Goal: Task Accomplishment & Management: Use online tool/utility

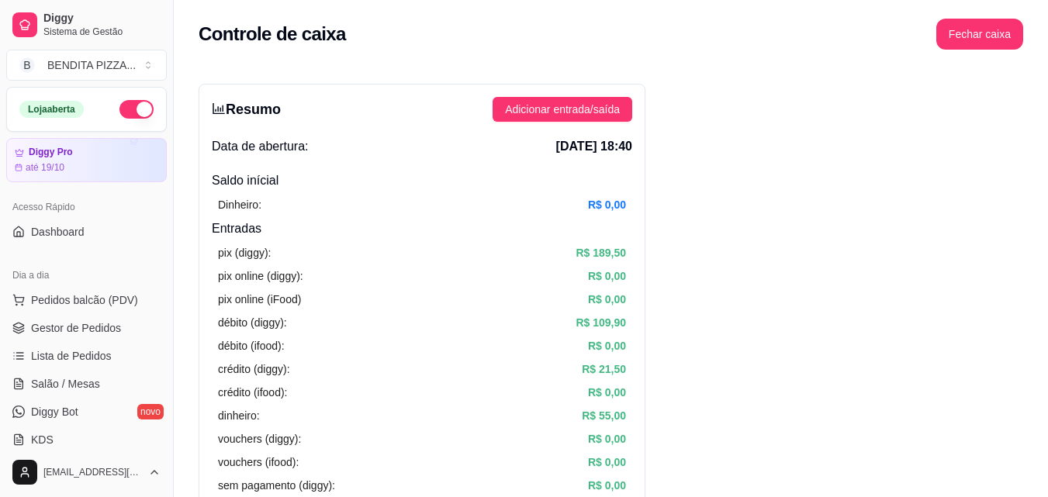
click at [168, 128] on button "Toggle Sidebar" at bounding box center [173, 248] width 12 height 497
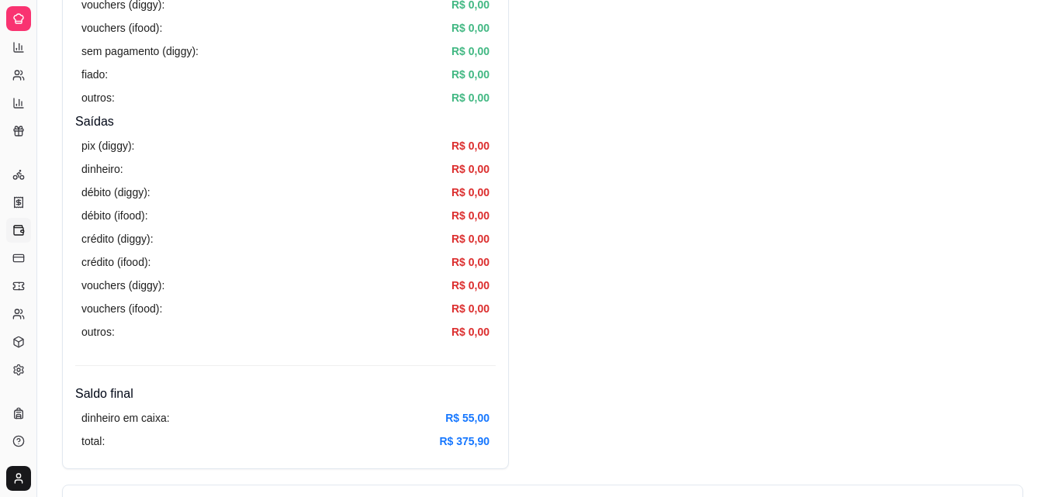
scroll to position [434, 0]
click at [40, 170] on button "Toggle Sidebar" at bounding box center [36, 248] width 12 height 497
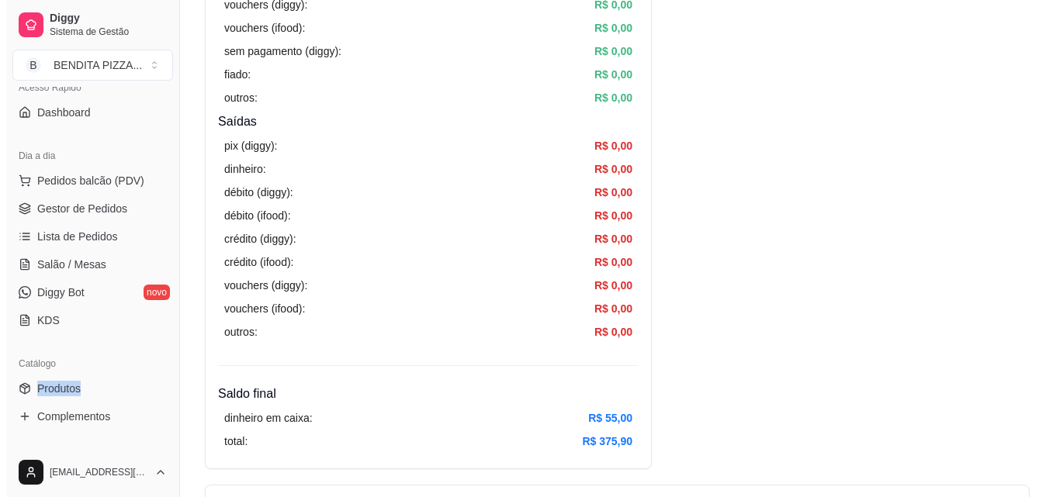
scroll to position [67, 0]
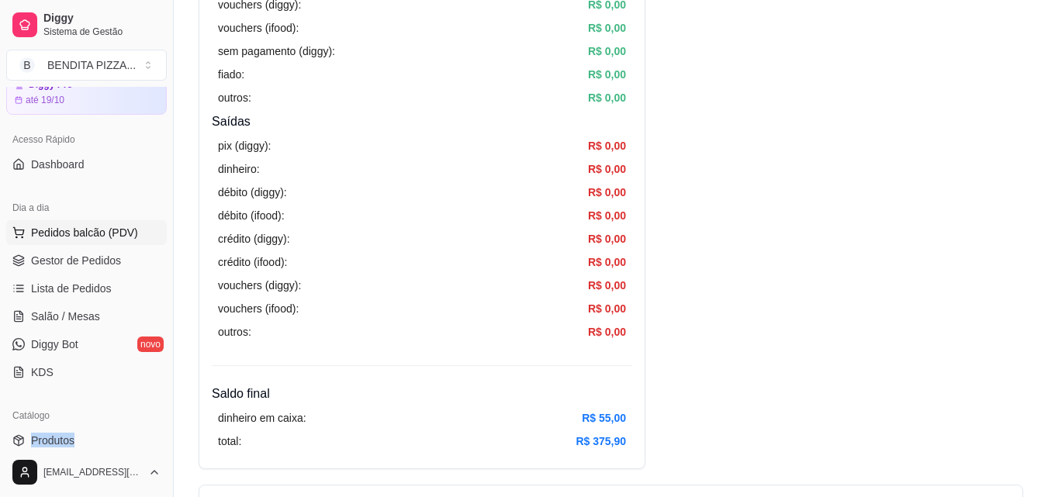
click at [81, 230] on span "Pedidos balcão (PDV)" at bounding box center [84, 233] width 107 height 16
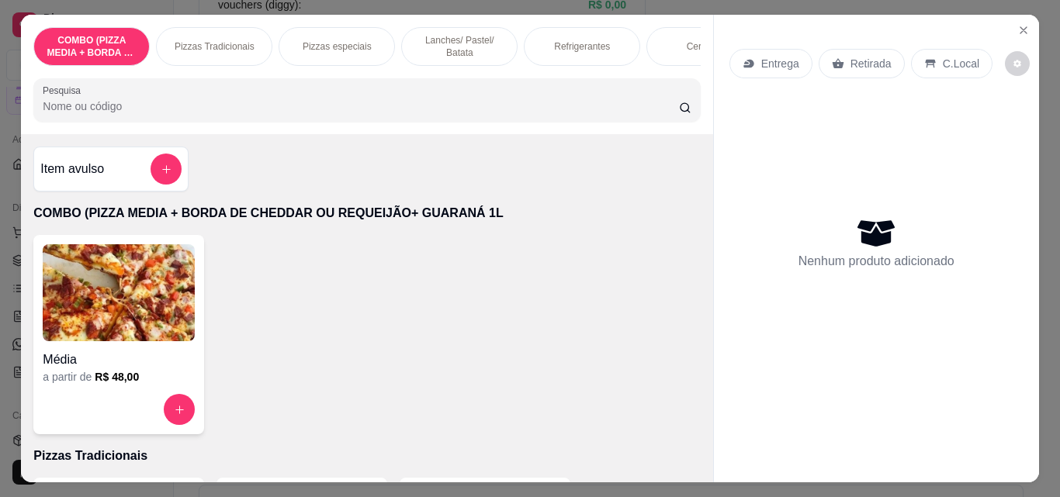
click at [212, 43] on p "Pizzas Tradicionais" at bounding box center [215, 46] width 80 height 12
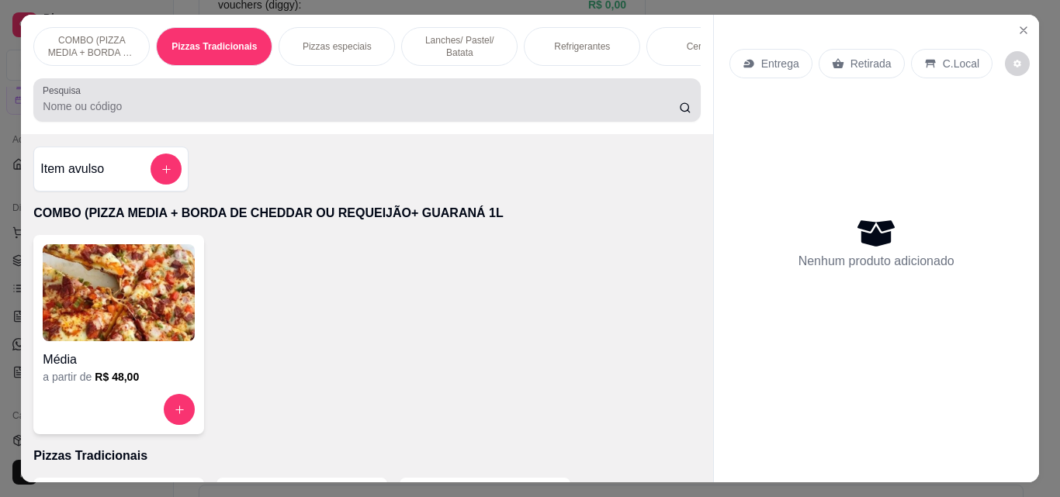
scroll to position [40, 0]
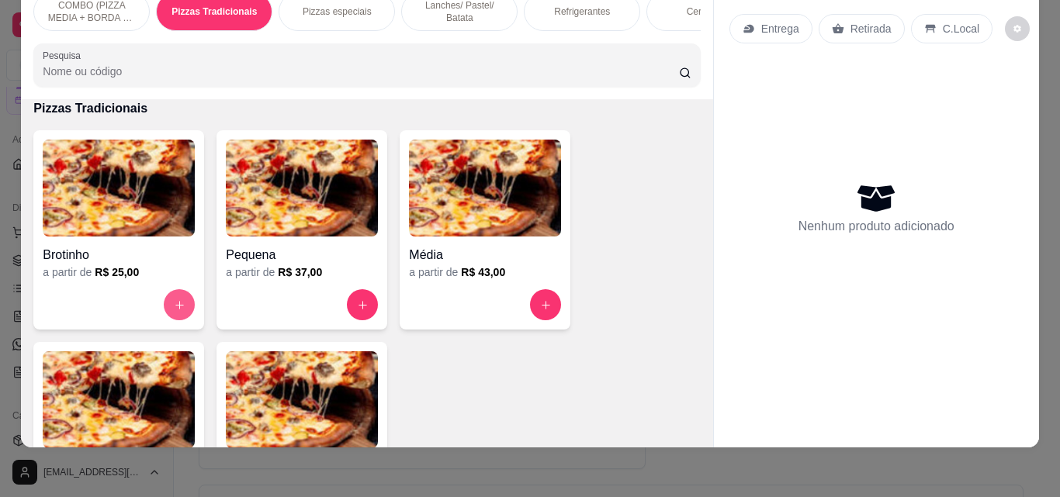
click at [164, 304] on button "increase-product-quantity" at bounding box center [179, 304] width 31 height 31
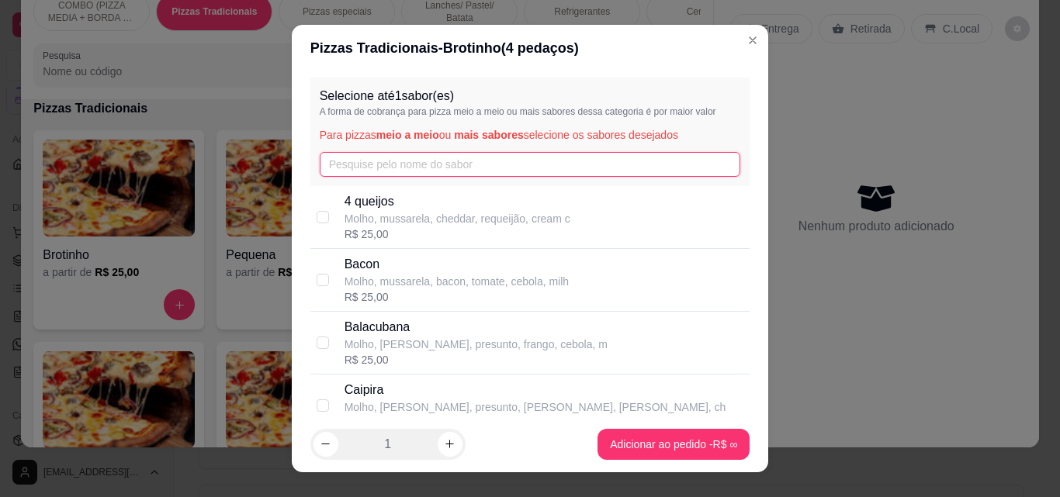
click at [360, 159] on input "text" at bounding box center [530, 164] width 421 height 25
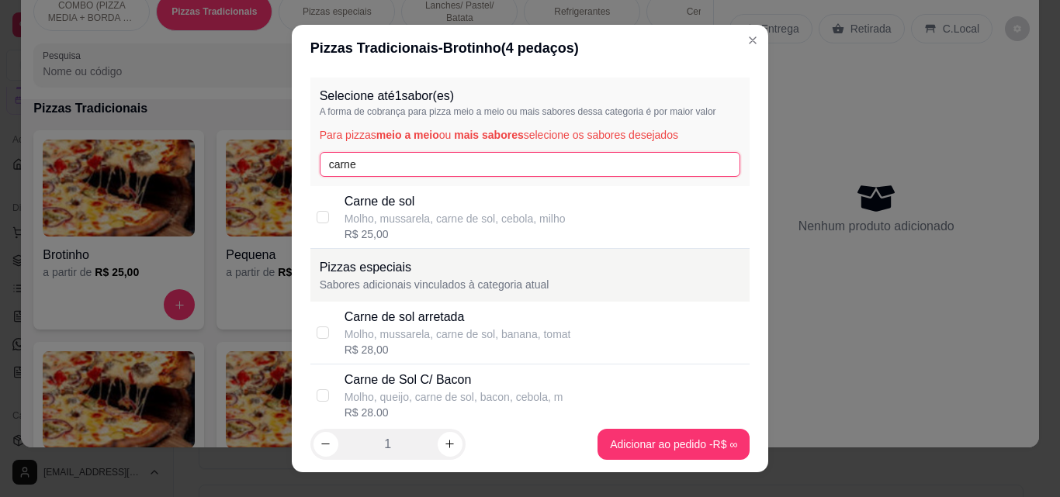
type input "carne"
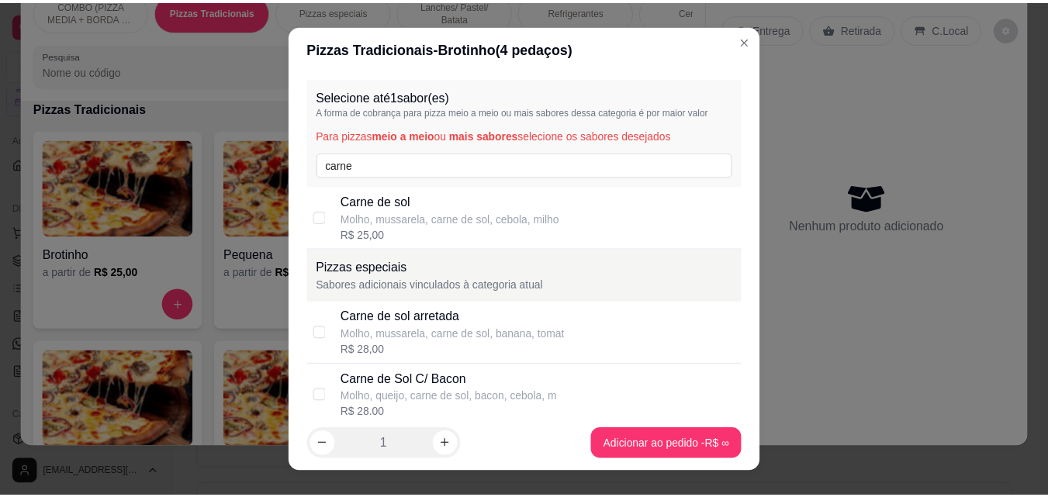
scroll to position [302, 0]
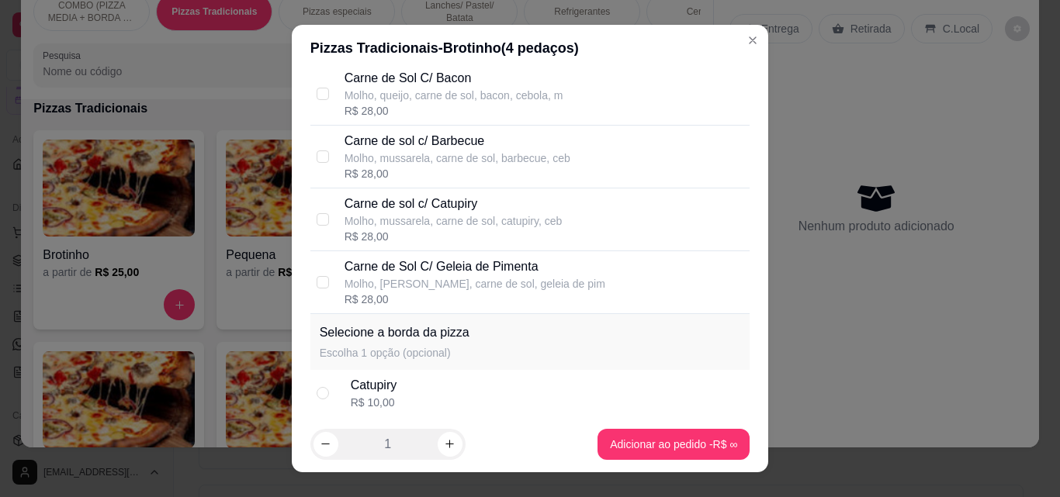
click at [497, 295] on div "R$ 28,00" at bounding box center [474, 300] width 261 height 16
checkbox input "true"
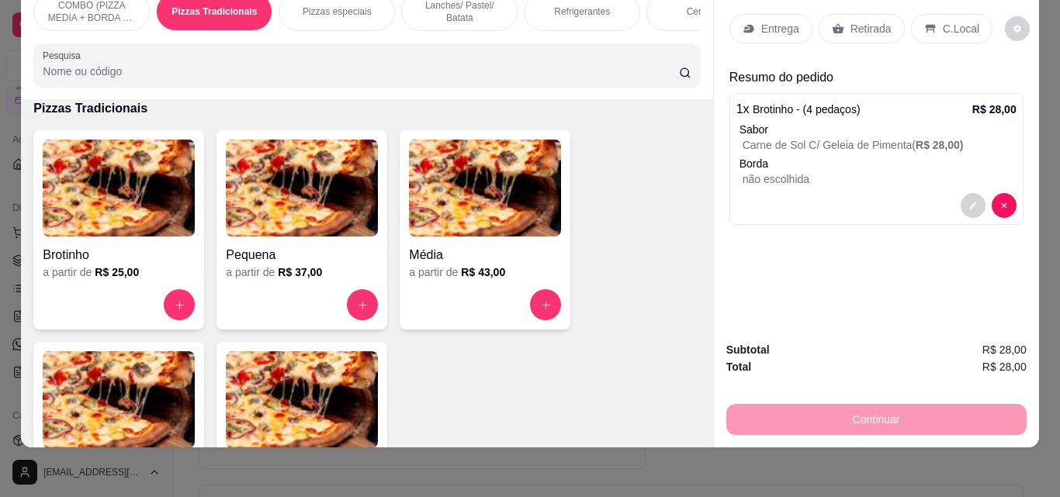
click at [753, 25] on div "Entrega" at bounding box center [770, 28] width 83 height 29
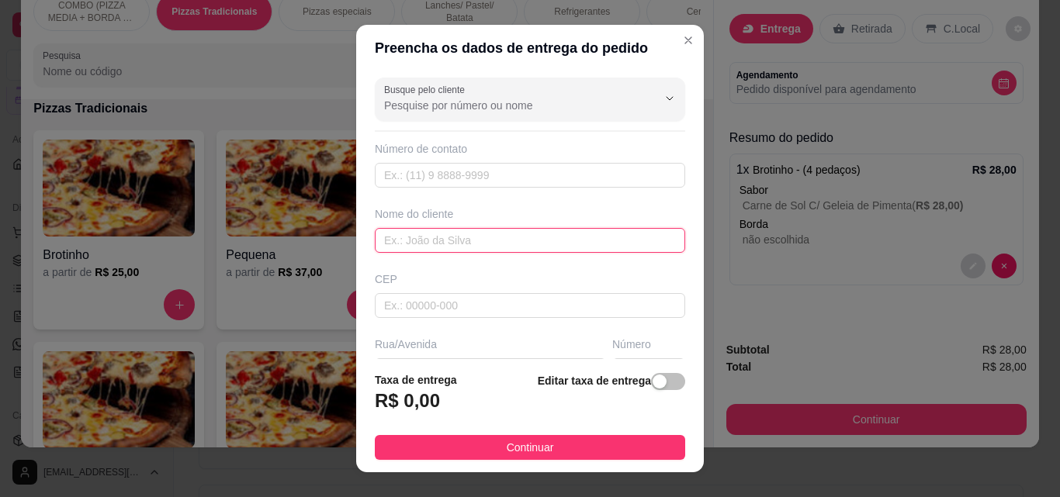
click at [555, 247] on input "text" at bounding box center [530, 240] width 310 height 25
type input "Lariza"
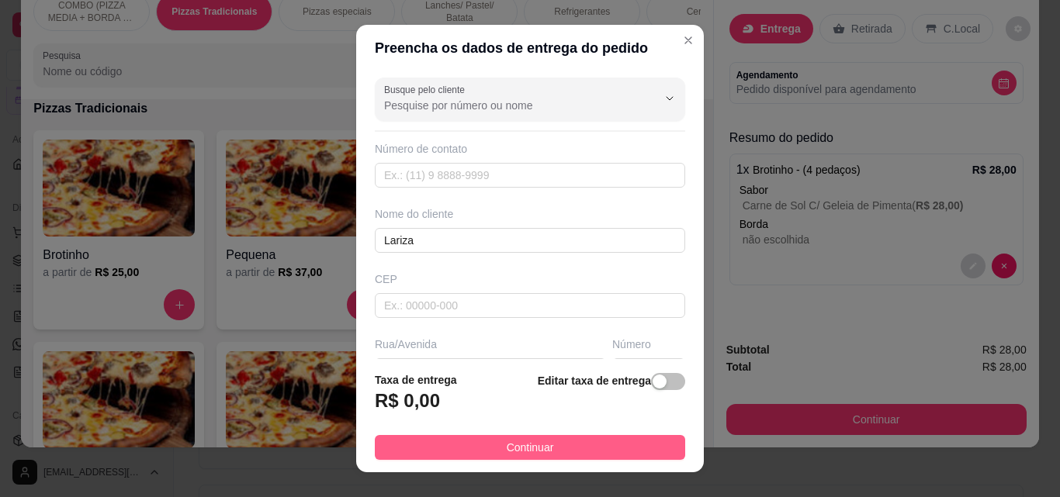
click at [595, 441] on button "Continuar" at bounding box center [530, 447] width 310 height 25
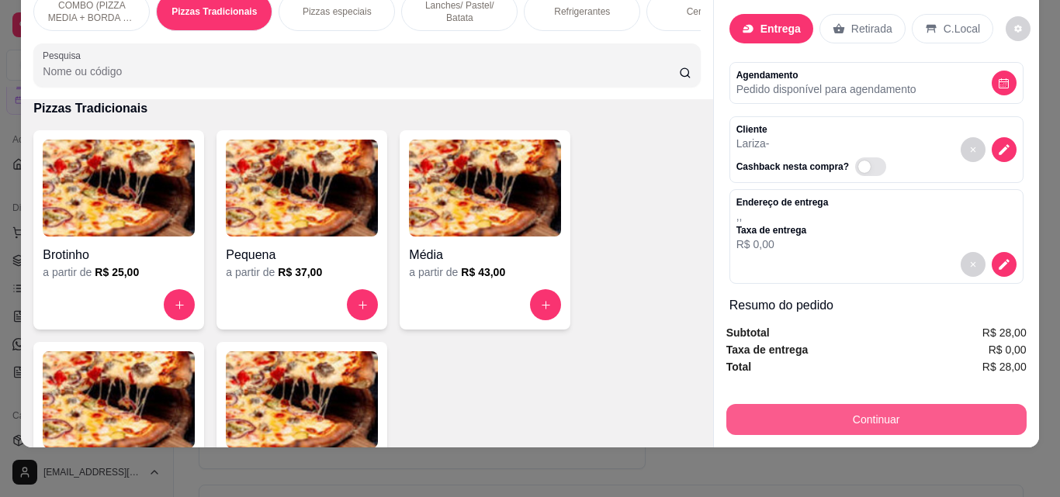
click at [818, 404] on button "Continuar" at bounding box center [876, 419] width 300 height 31
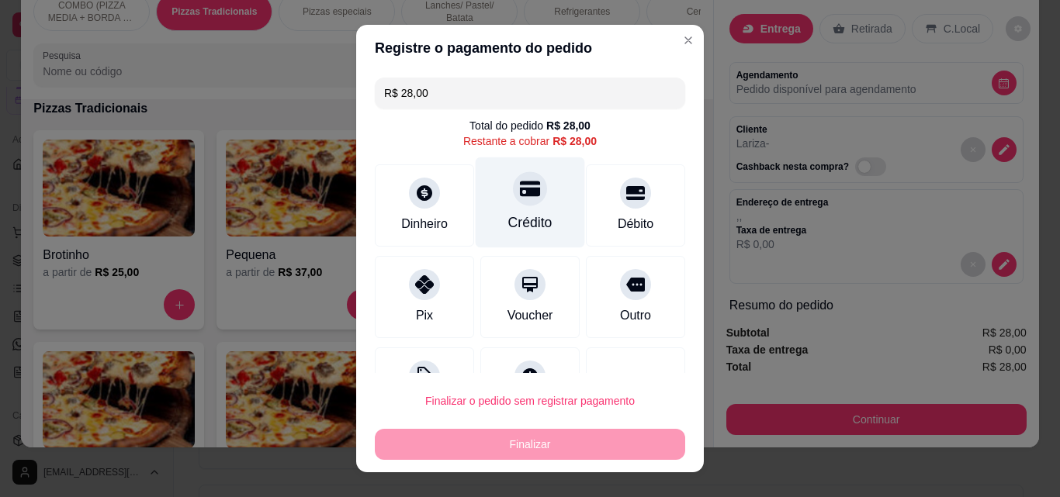
click at [526, 185] on div at bounding box center [530, 188] width 34 height 34
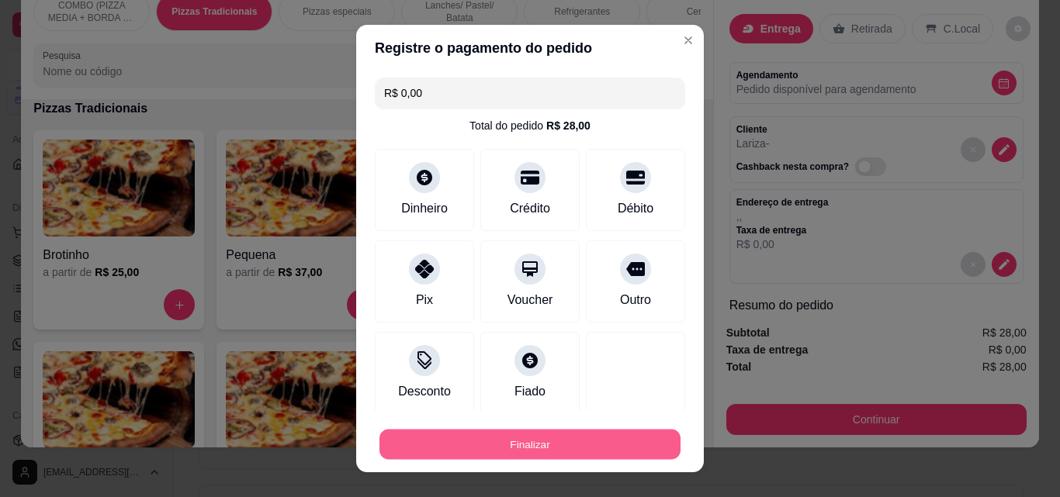
click at [528, 442] on button "Finalizar" at bounding box center [529, 445] width 301 height 30
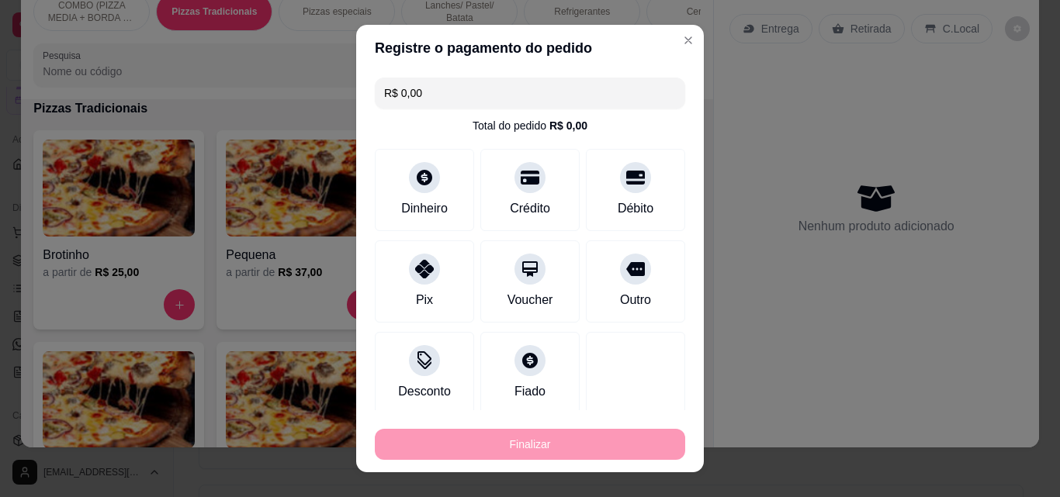
type input "-R$ 28,00"
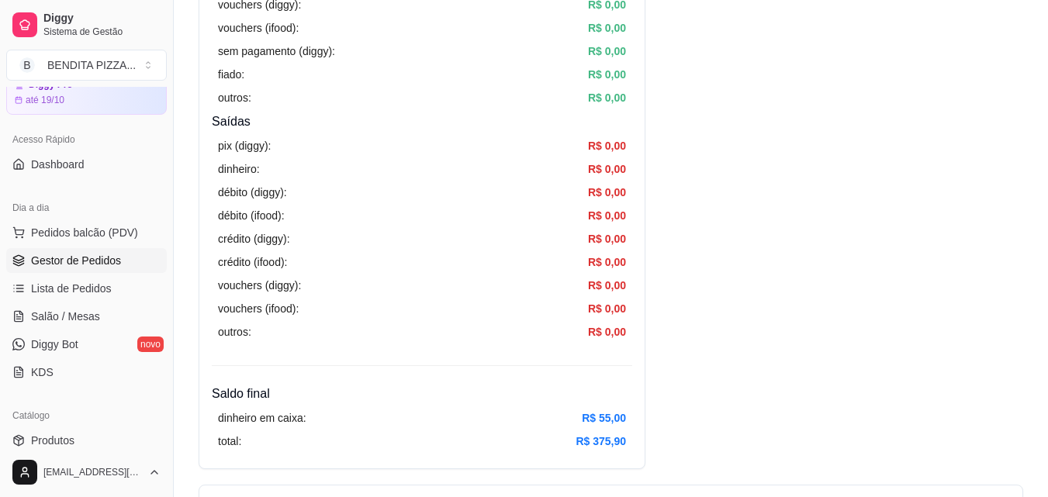
click at [101, 261] on span "Gestor de Pedidos" at bounding box center [76, 261] width 90 height 16
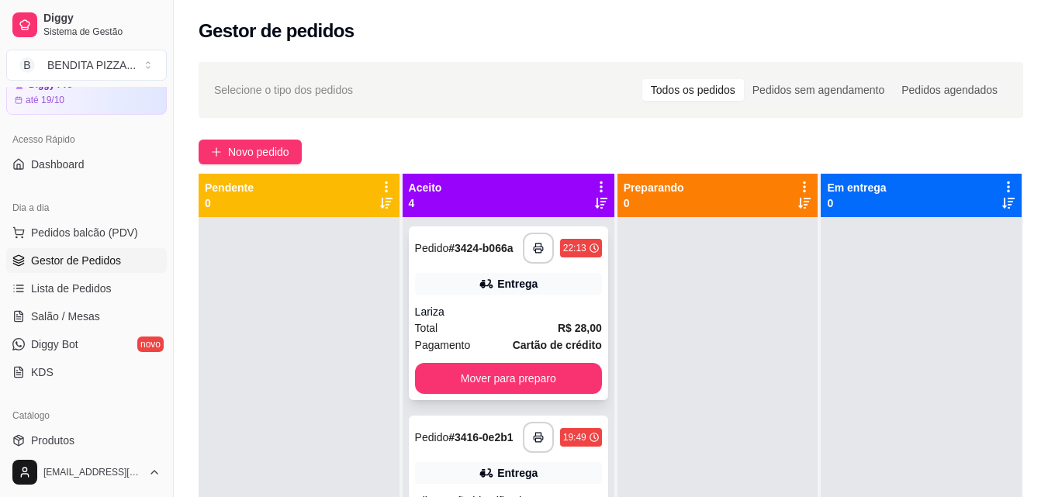
click at [513, 351] on strong "Cartão de crédito" at bounding box center [557, 345] width 89 height 12
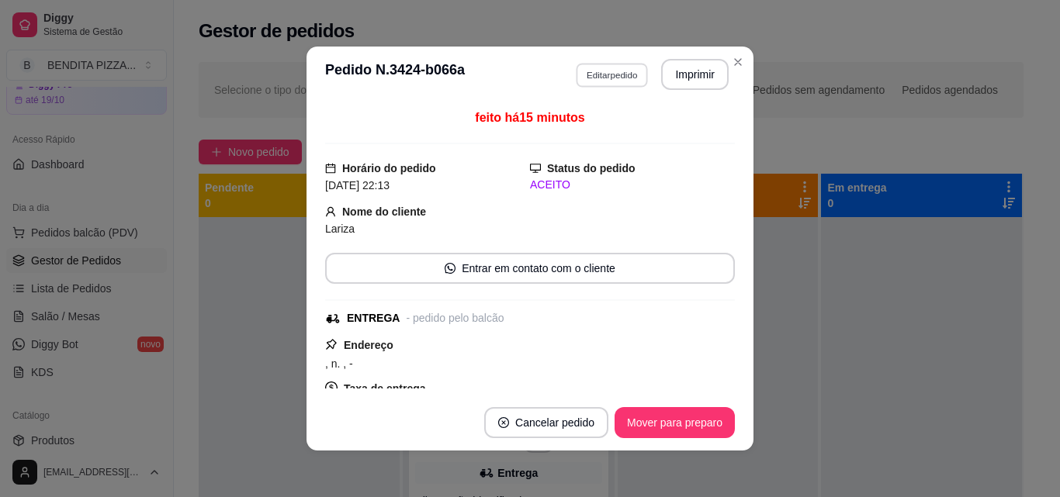
click at [586, 75] on button "Editar pedido" at bounding box center [612, 75] width 72 height 24
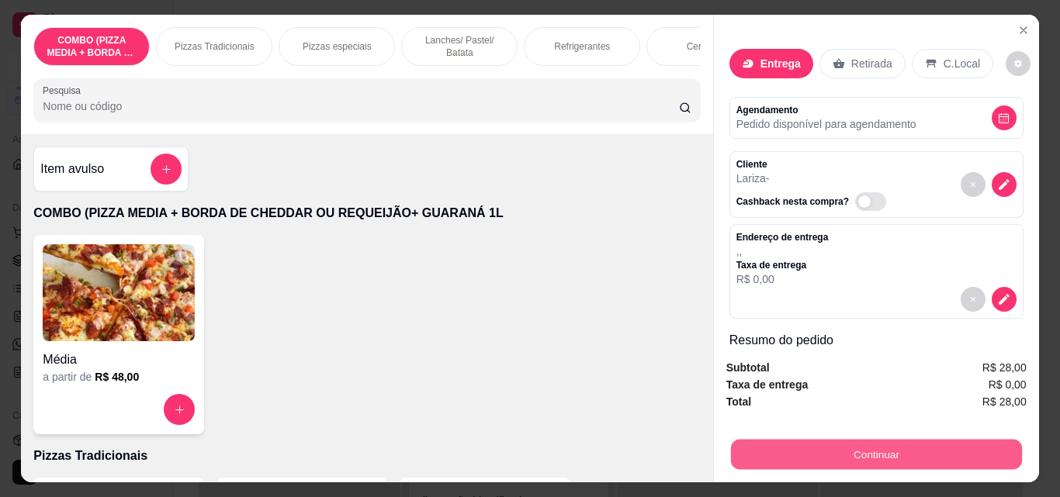
click at [849, 442] on button "Continuar" at bounding box center [875, 454] width 291 height 30
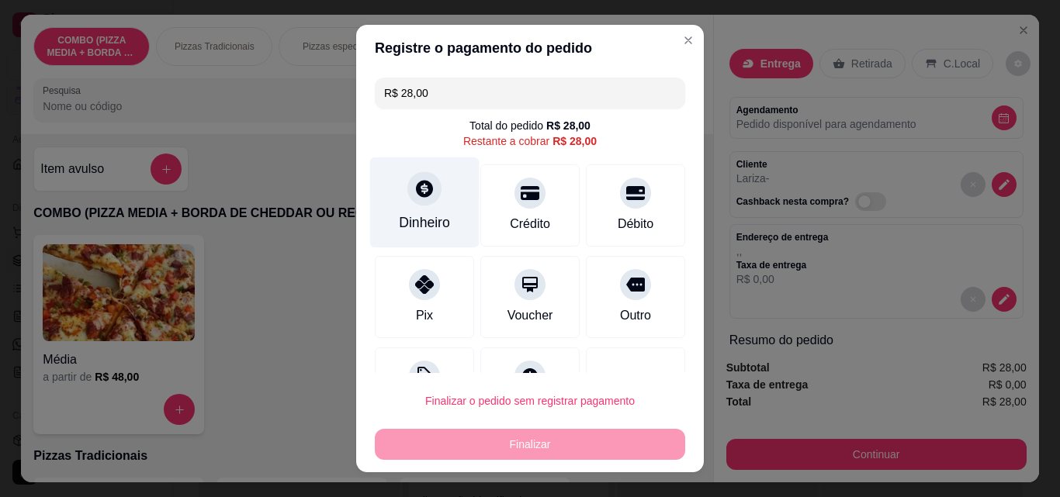
click at [393, 211] on div "Dinheiro" at bounding box center [424, 202] width 109 height 91
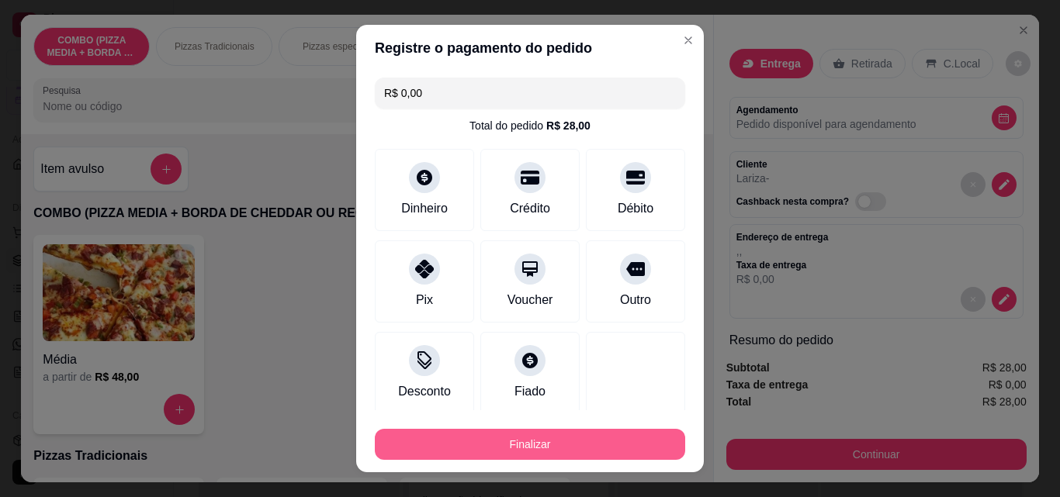
click at [614, 434] on button "Finalizar" at bounding box center [530, 444] width 310 height 31
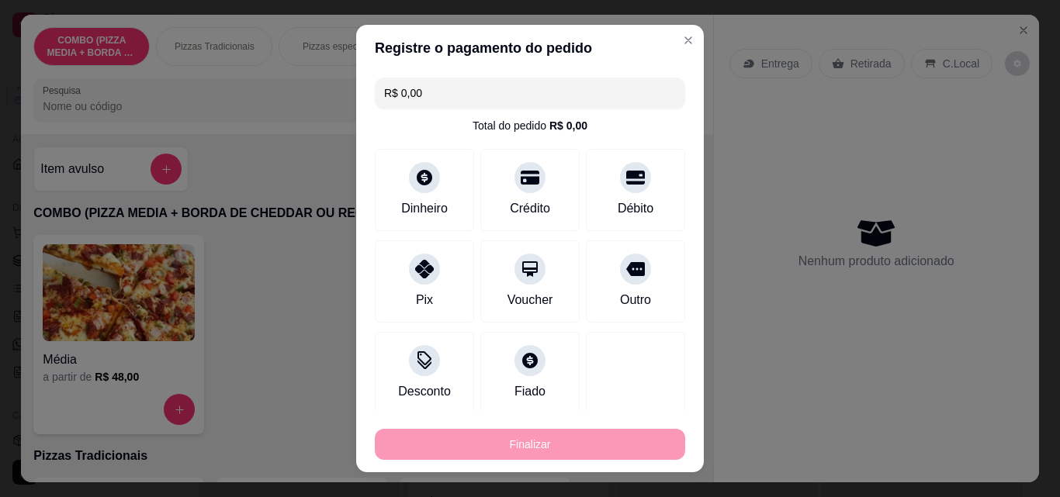
type input "-R$ 28,00"
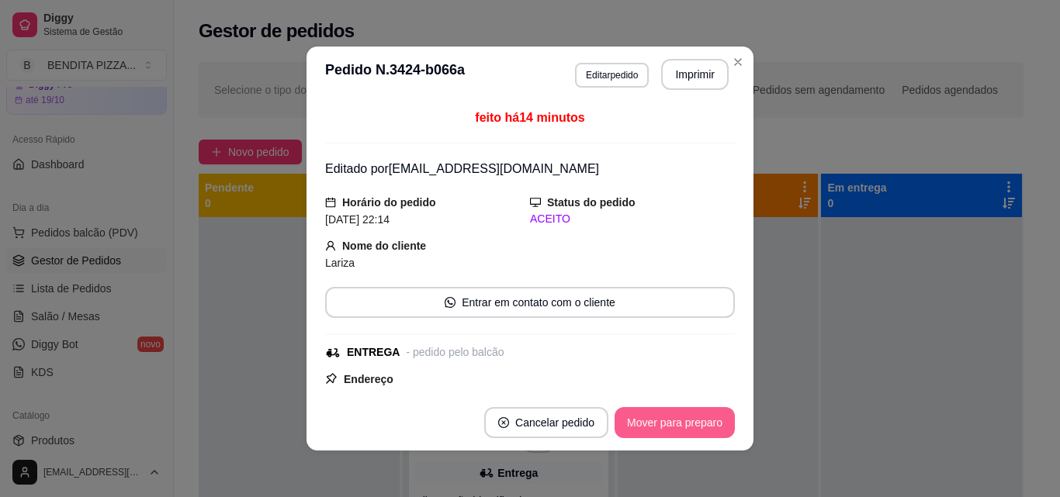
click at [649, 426] on button "Mover para preparo" at bounding box center [674, 422] width 120 height 31
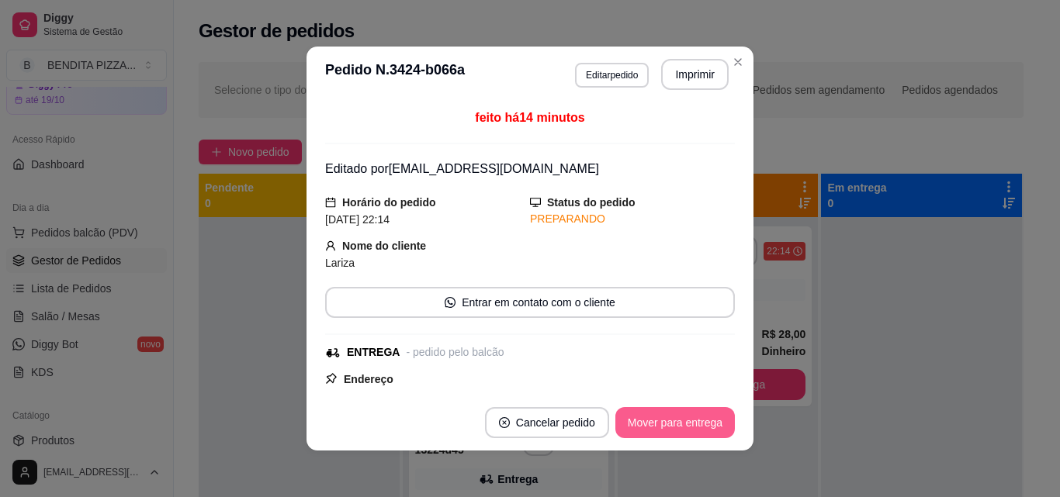
click at [649, 426] on button "Mover para entrega" at bounding box center [674, 422] width 119 height 31
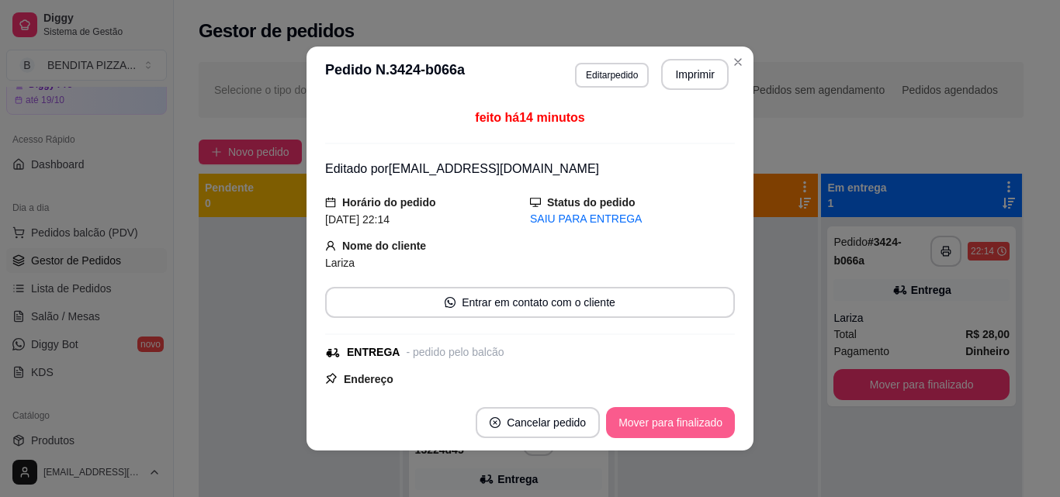
click at [649, 426] on button "Mover para finalizado" at bounding box center [670, 422] width 129 height 31
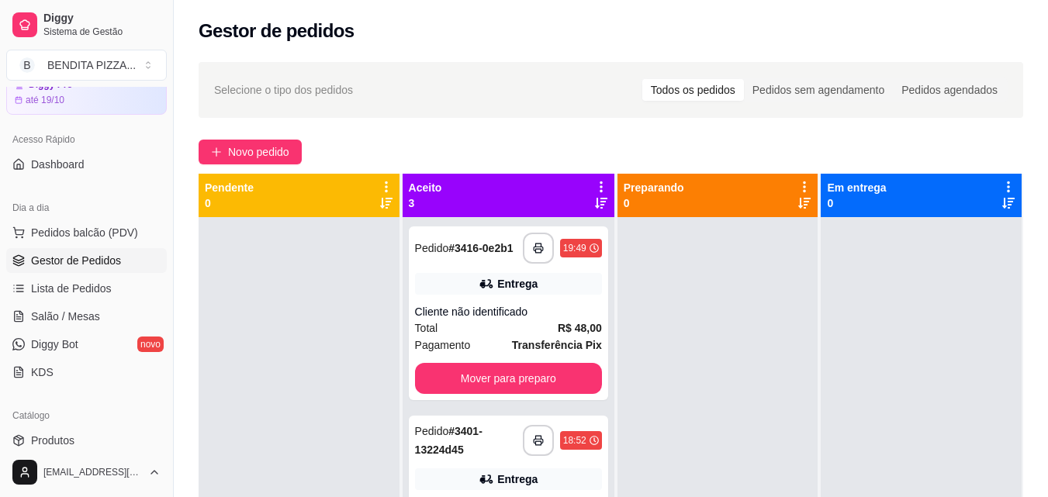
click at [103, 210] on div "Dia a dia" at bounding box center [86, 207] width 161 height 25
click at [121, 237] on span "Pedidos balcão (PDV)" at bounding box center [84, 233] width 107 height 16
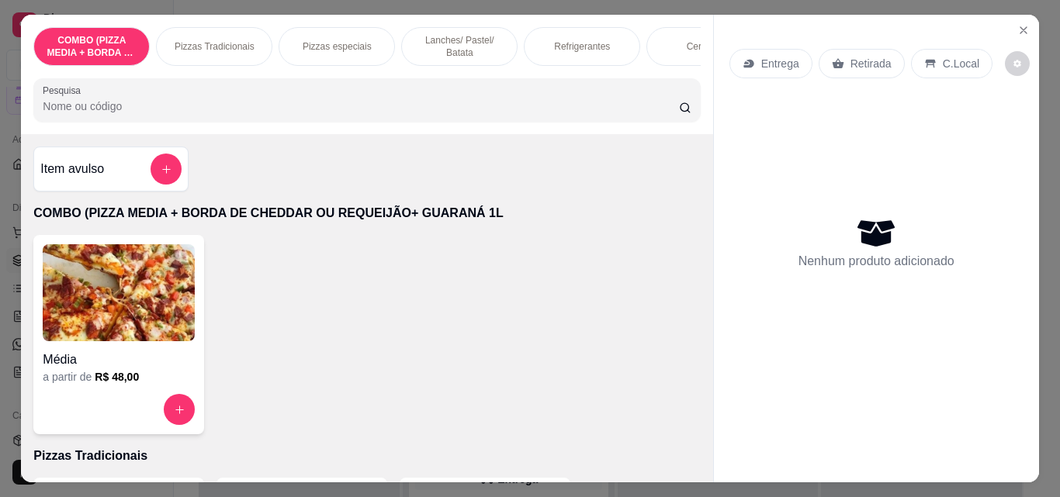
click at [193, 45] on p "Pizzas Tradicionais" at bounding box center [215, 46] width 80 height 12
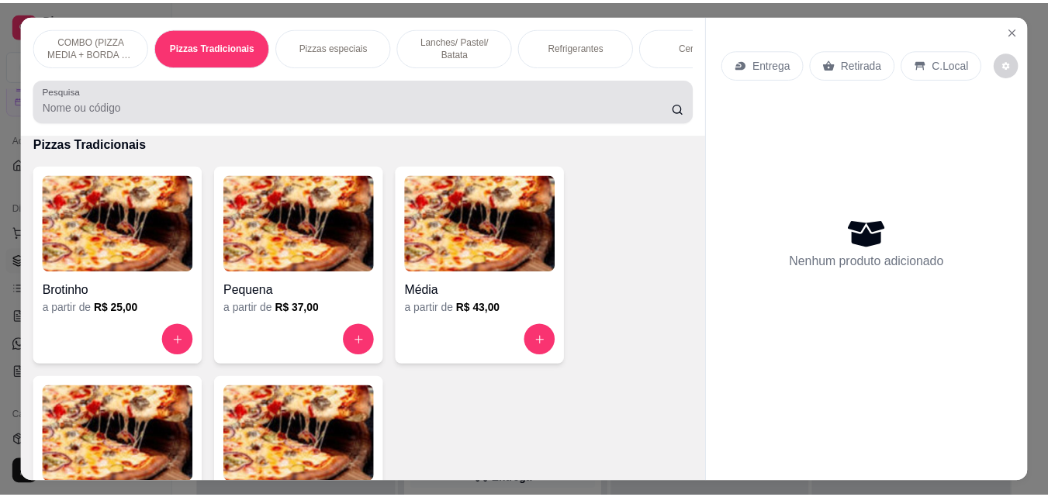
scroll to position [40, 0]
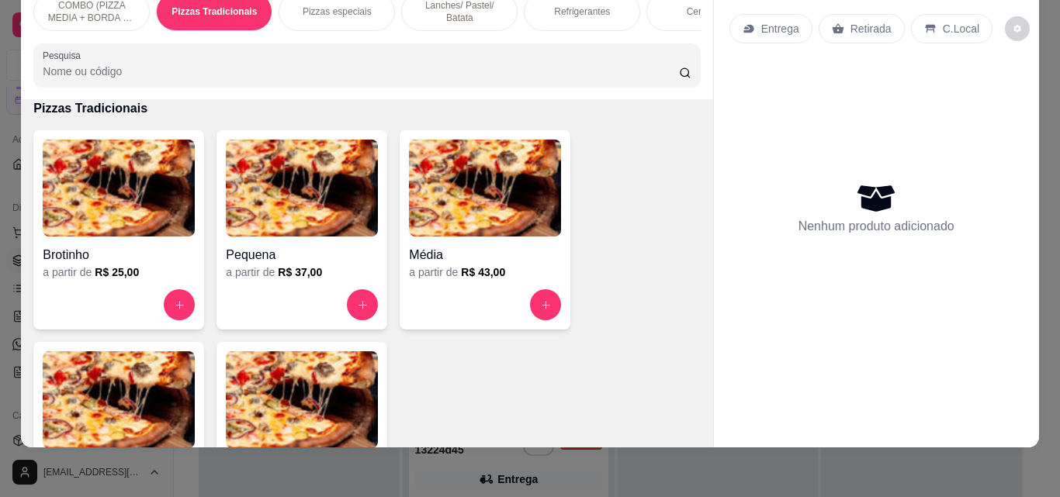
click at [141, 402] on img at bounding box center [119, 399] width 152 height 97
click at [531, 305] on button "increase-product-quantity" at bounding box center [546, 305] width 30 height 30
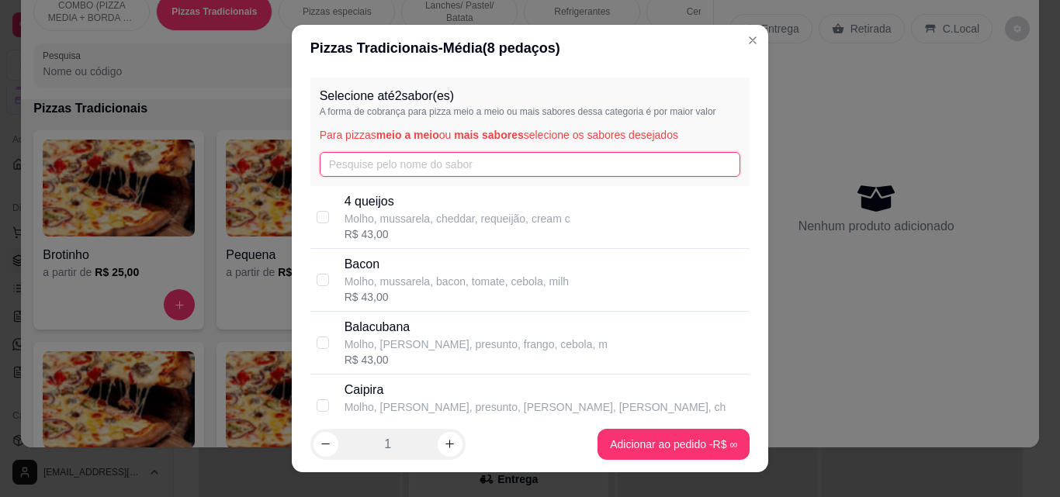
click at [448, 168] on input "text" at bounding box center [530, 164] width 421 height 25
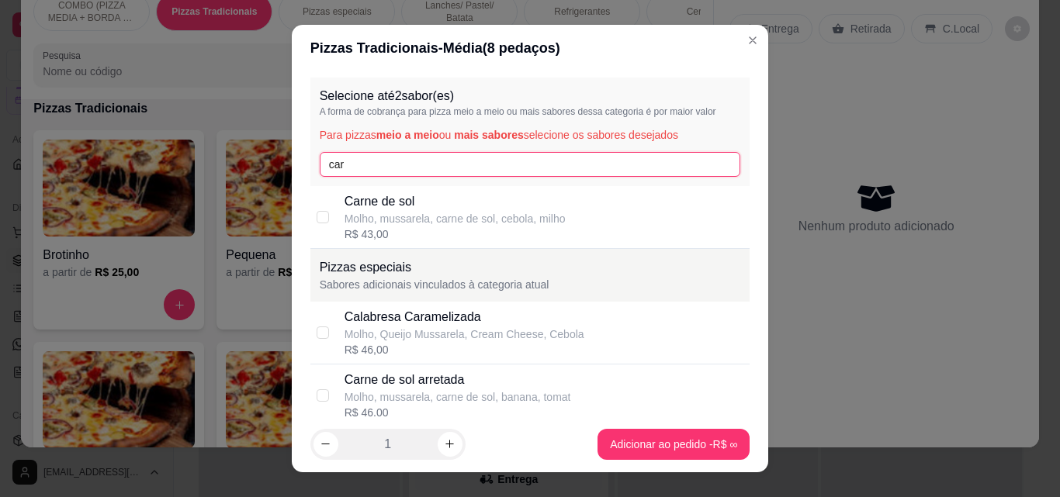
type input "car"
click at [427, 215] on p "Molho, mussarela, carne de sol, cebola, milho" at bounding box center [454, 219] width 221 height 16
checkbox input "true"
click at [407, 157] on input "car" at bounding box center [530, 164] width 421 height 25
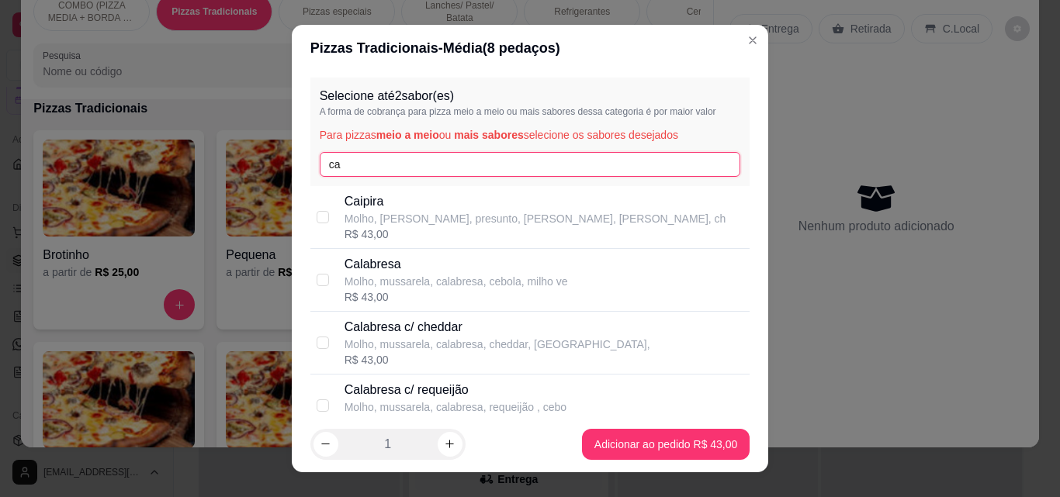
type input "c"
type input "fr"
click at [413, 220] on p "Molho, [PERSON_NAME], frango, milho verde, azeito" at bounding box center [473, 219] width 259 height 16
checkbox input "true"
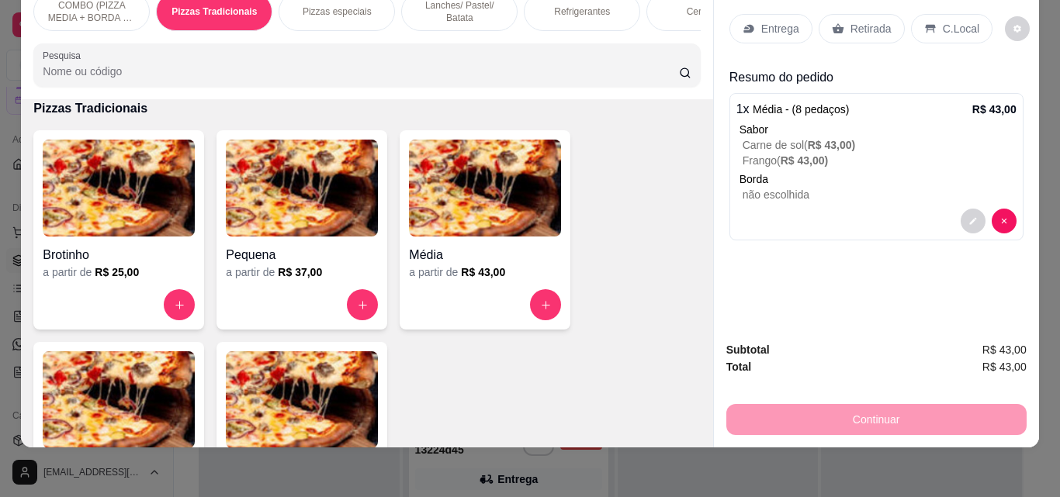
click at [752, 14] on div "Entrega" at bounding box center [770, 28] width 83 height 29
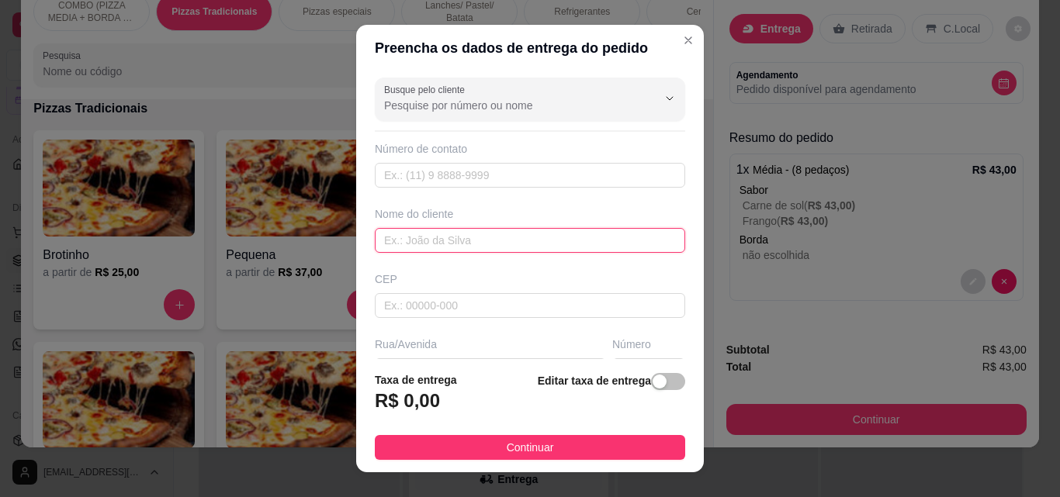
click at [509, 234] on input "text" at bounding box center [530, 240] width 310 height 25
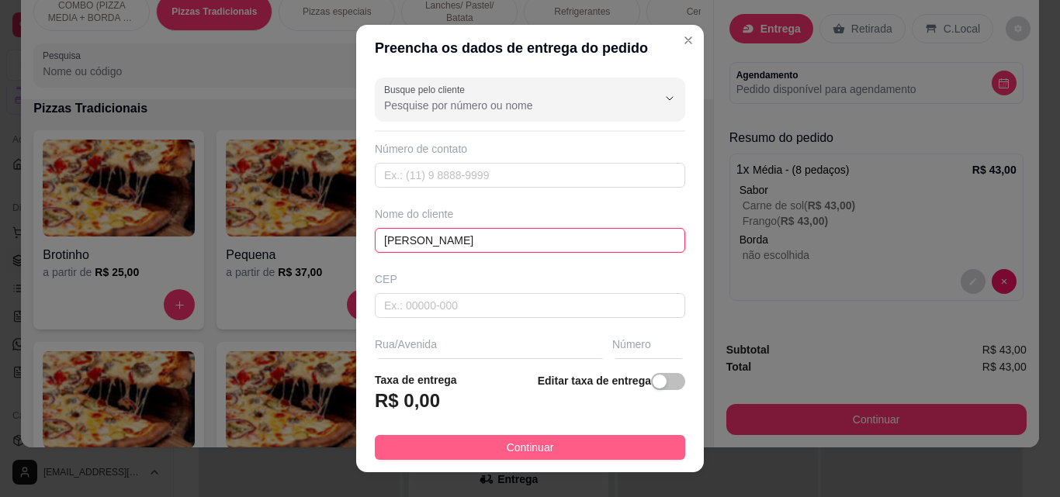
type input "[PERSON_NAME]"
click at [536, 458] on button "Continuar" at bounding box center [530, 447] width 310 height 25
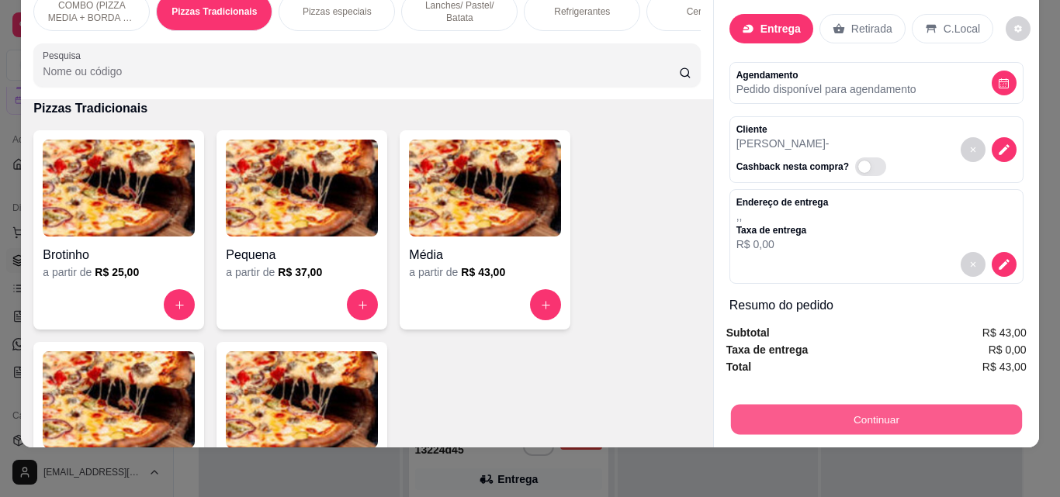
click at [792, 413] on button "Continuar" at bounding box center [875, 419] width 291 height 30
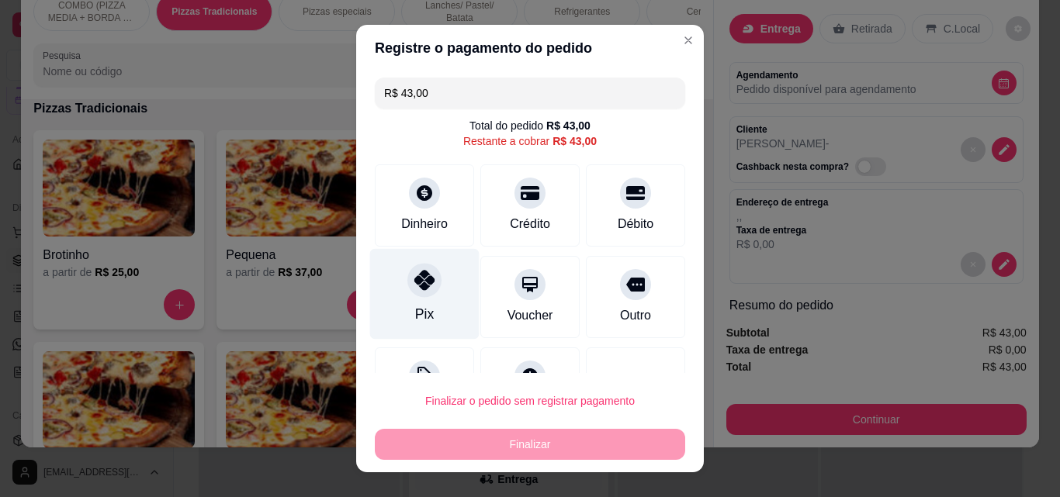
click at [414, 288] on icon at bounding box center [424, 280] width 20 height 20
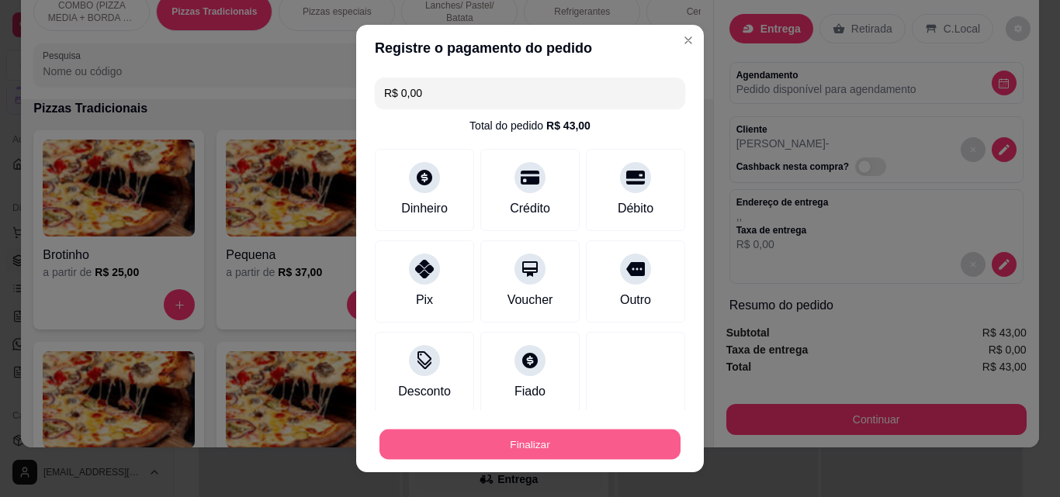
click at [496, 437] on button "Finalizar" at bounding box center [529, 445] width 301 height 30
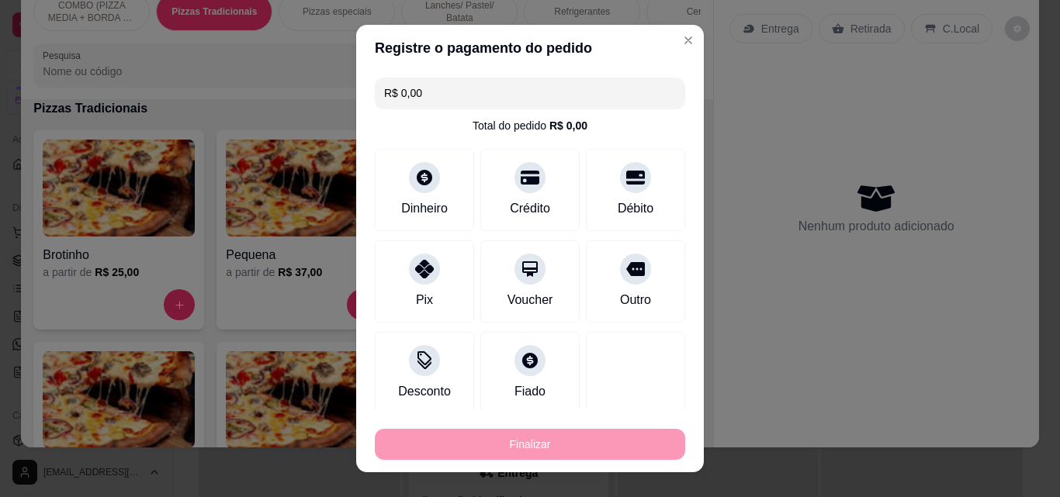
type input "-R$ 43,00"
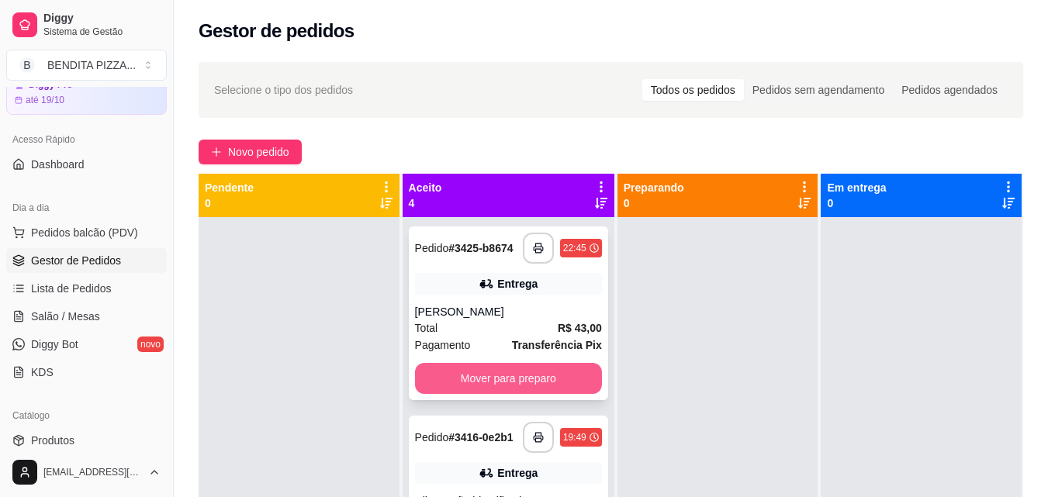
click at [534, 380] on button "Mover para preparo" at bounding box center [508, 378] width 187 height 31
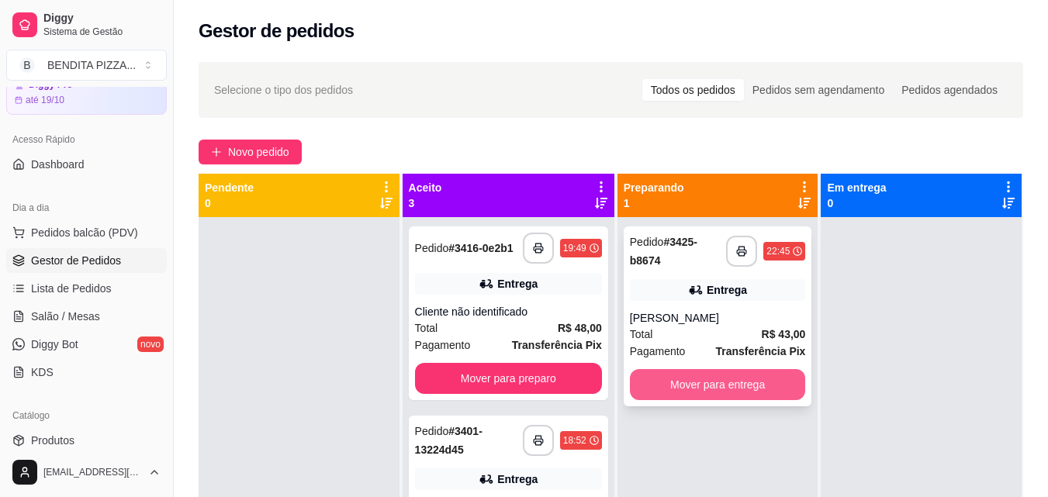
click at [713, 382] on button "Mover para entrega" at bounding box center [718, 384] width 176 height 31
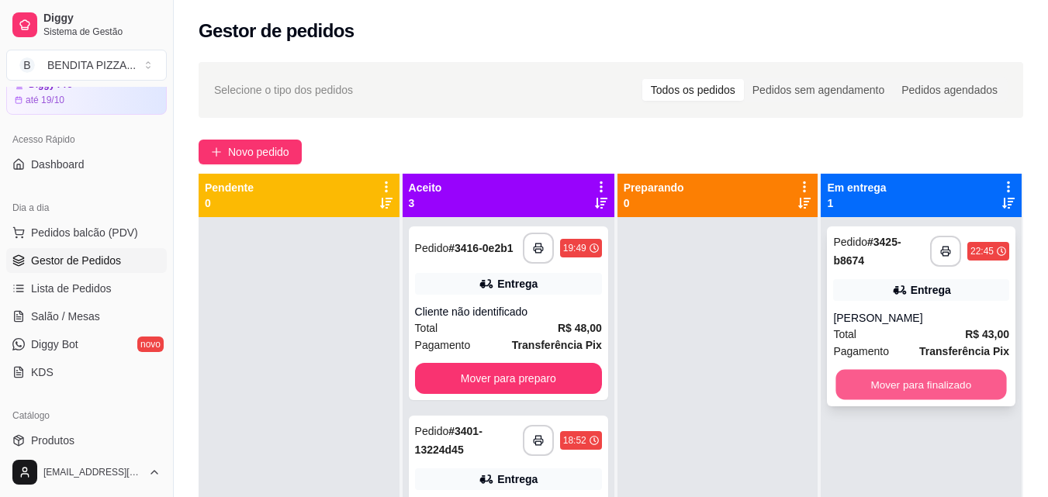
click at [886, 382] on button "Mover para finalizado" at bounding box center [921, 385] width 171 height 30
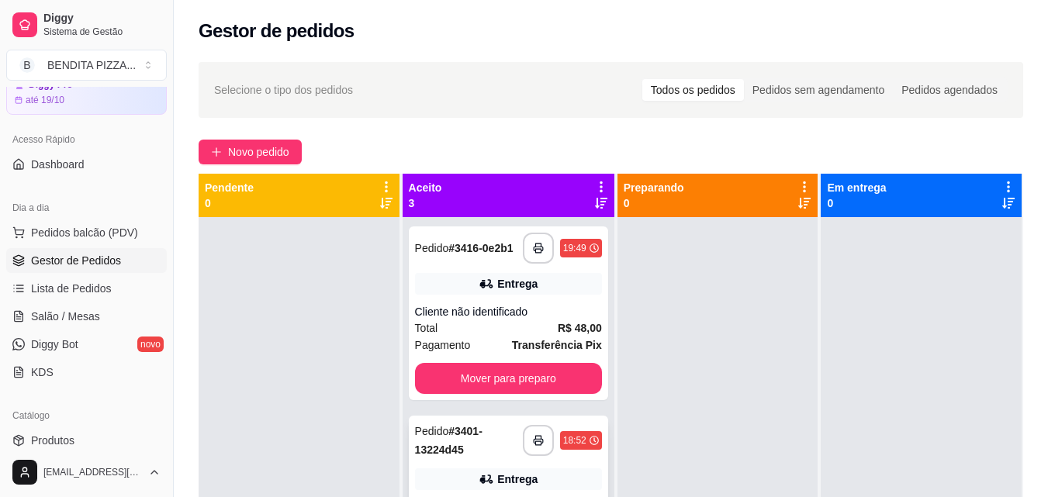
click at [67, 228] on span "Pedidos balcão (PDV)" at bounding box center [84, 233] width 107 height 16
click at [87, 240] on button "Pedidos balcão (PDV)" at bounding box center [86, 232] width 161 height 25
click at [80, 238] on span "Pedidos balcão (PDV)" at bounding box center [84, 233] width 107 height 16
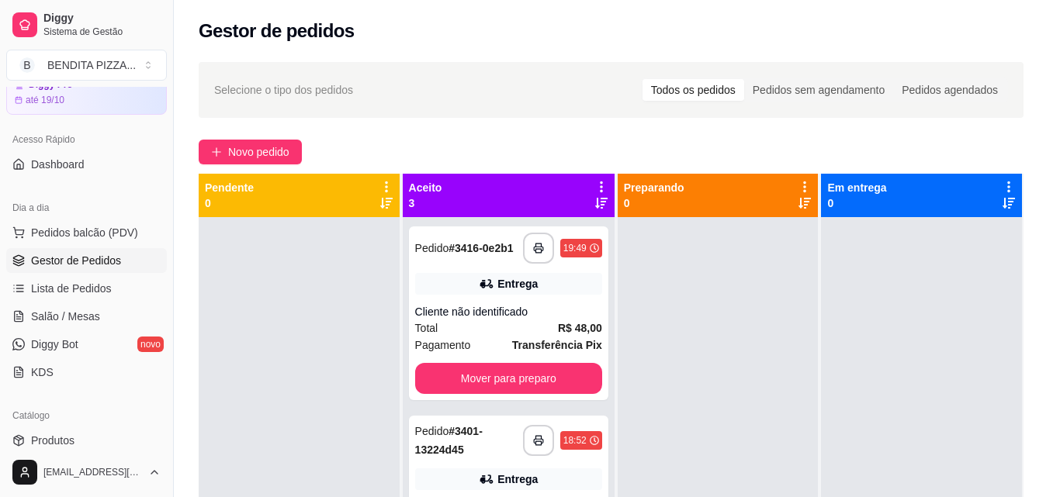
click at [109, 223] on p "COMBO (PIZZA MEDIA + BORDA DE CHEDDAR OU REQUEIJÃO+ GUARANÁ 1L" at bounding box center [366, 213] width 666 height 19
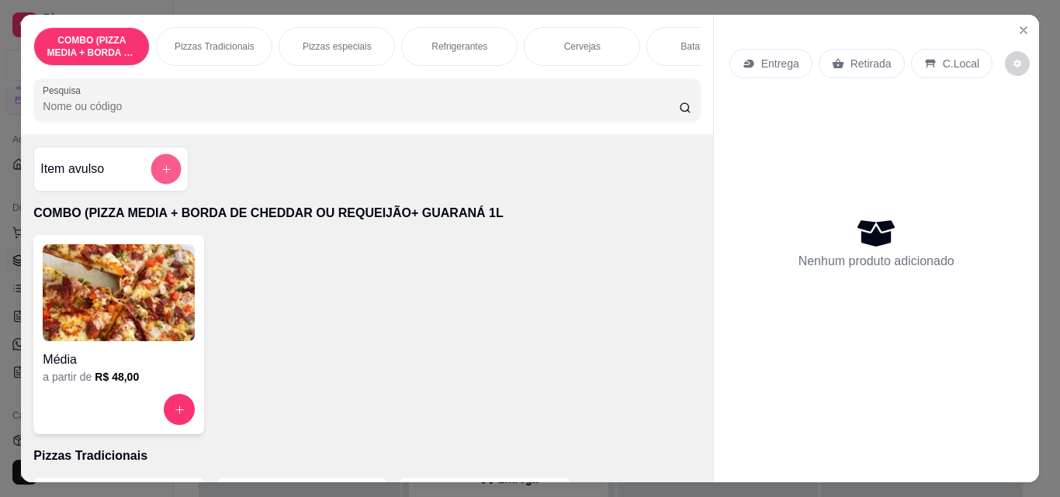
click at [174, 168] on button "add-separate-item" at bounding box center [166, 169] width 30 height 30
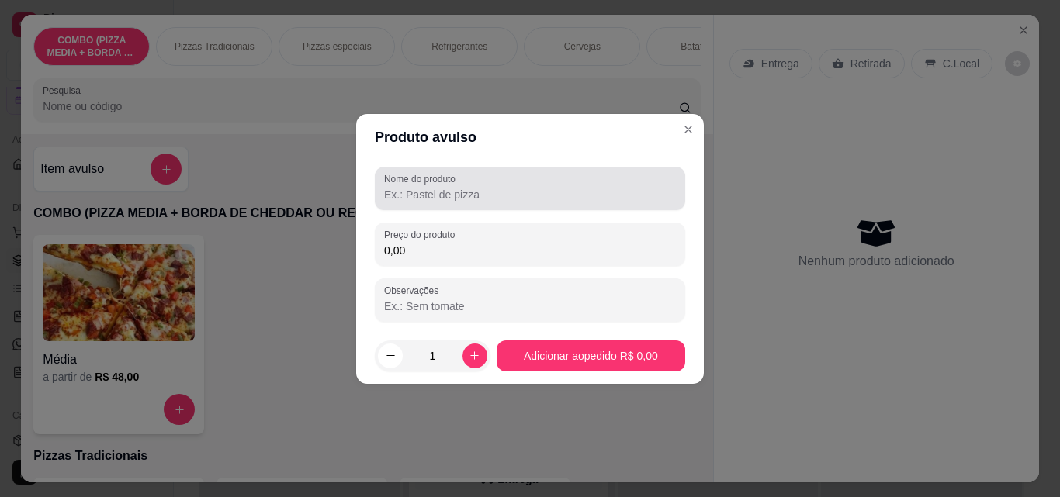
click at [431, 199] on input "Nome do produto" at bounding box center [530, 195] width 292 height 16
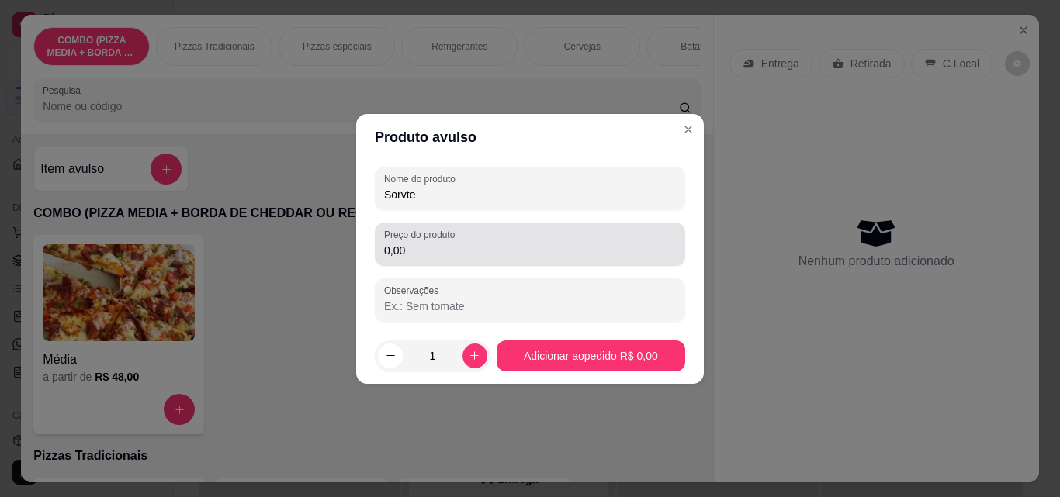
type input "Sorvte"
click at [447, 249] on input "0,00" at bounding box center [530, 251] width 292 height 16
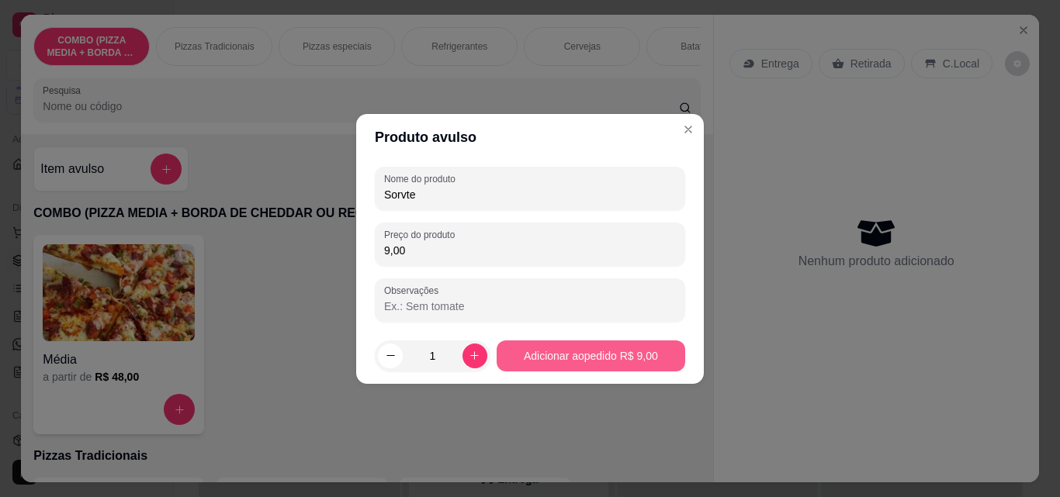
type input "9,00"
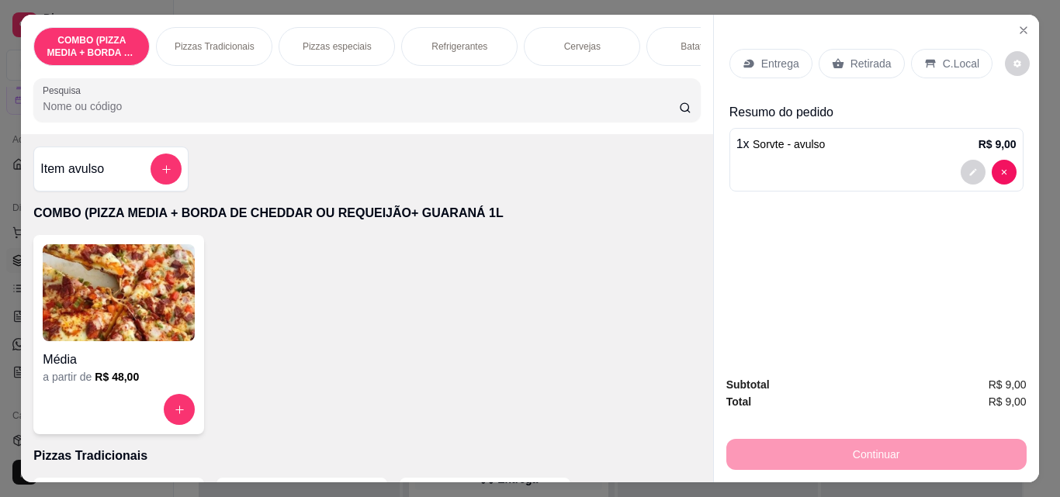
click at [752, 52] on div "Entrega" at bounding box center [770, 63] width 83 height 29
click at [955, 62] on p "C.Local" at bounding box center [961, 64] width 36 height 16
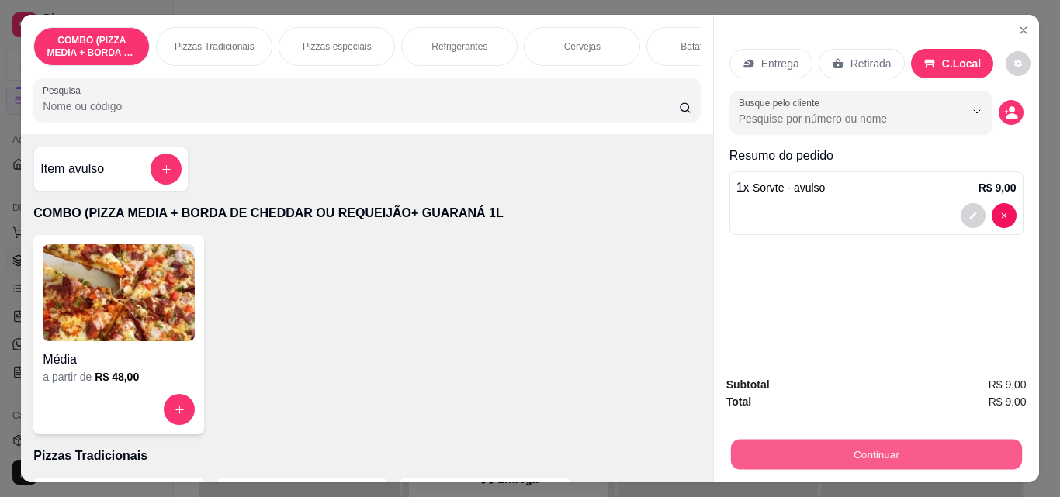
click at [901, 456] on button "Continuar" at bounding box center [875, 454] width 291 height 30
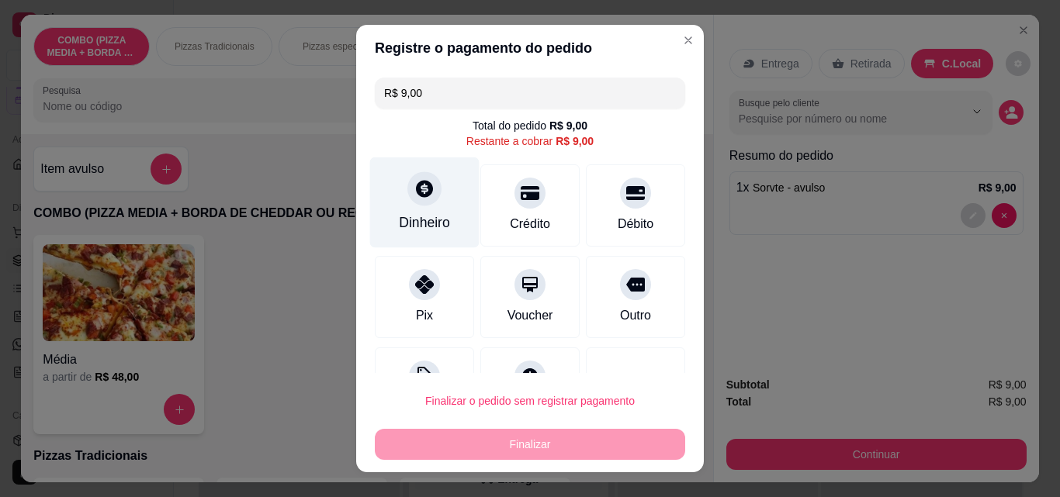
click at [377, 179] on div "Dinheiro" at bounding box center [424, 202] width 109 height 91
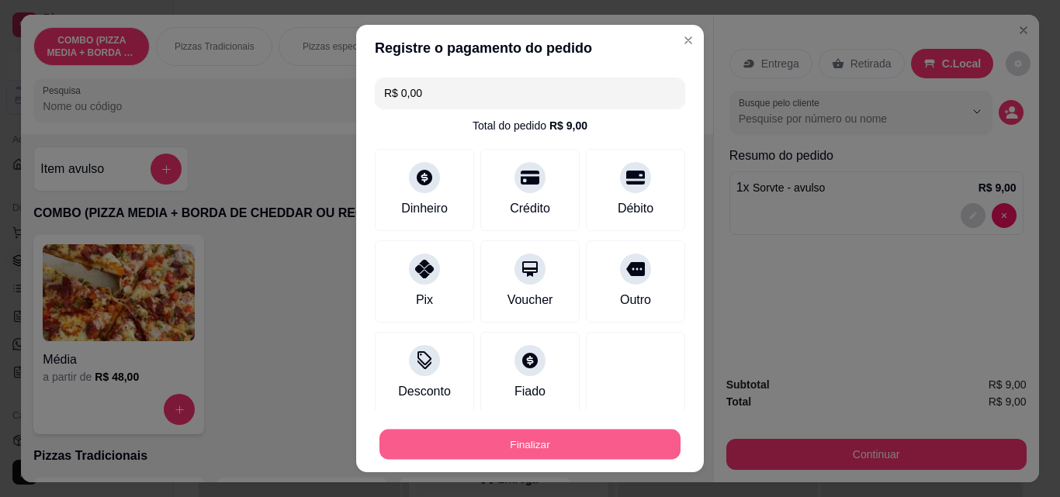
click at [594, 438] on button "Finalizar" at bounding box center [529, 445] width 301 height 30
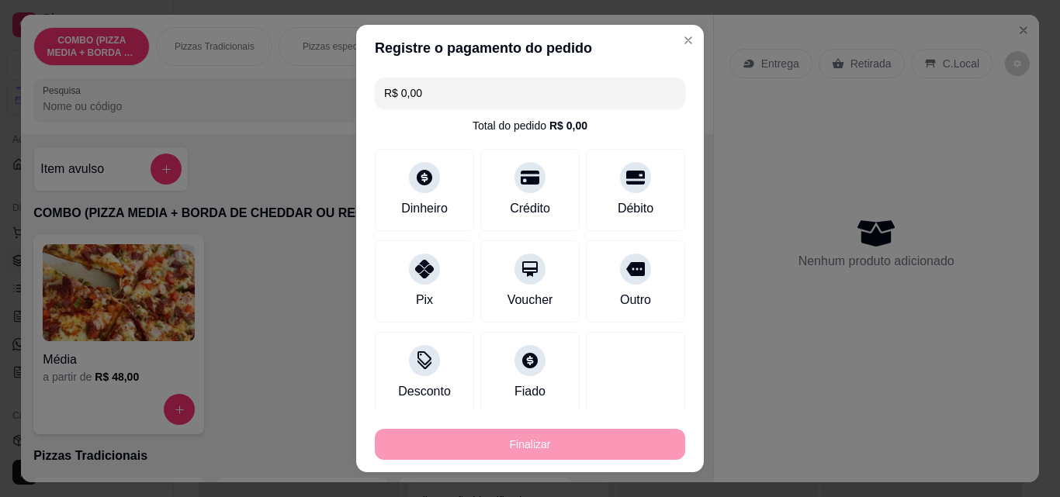
type input "-R$ 9,00"
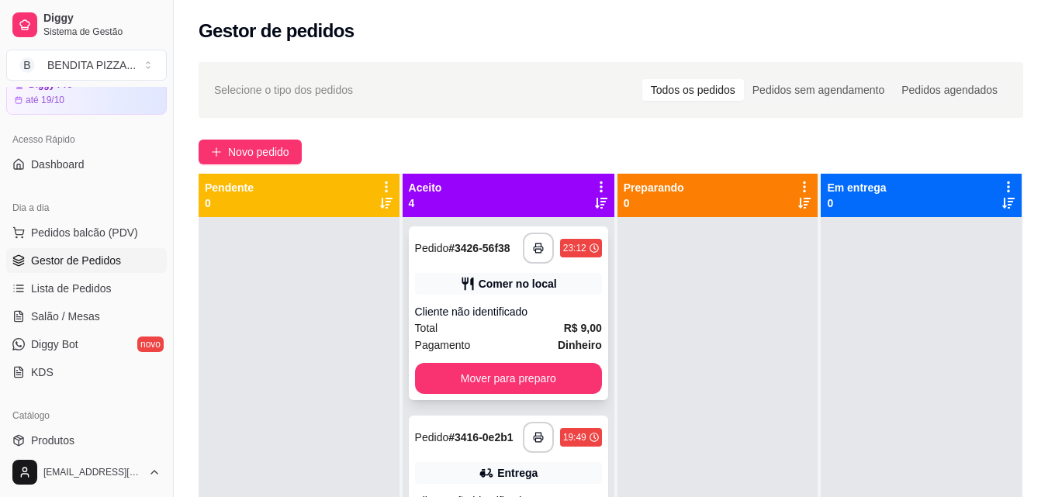
click at [540, 400] on div "**********" at bounding box center [508, 314] width 199 height 174
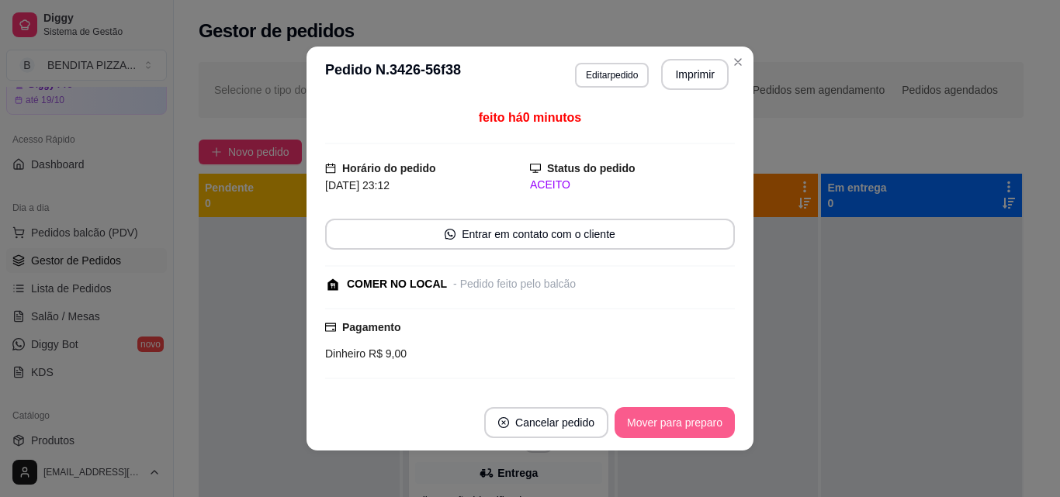
click at [696, 416] on button "Mover para preparo" at bounding box center [674, 422] width 120 height 31
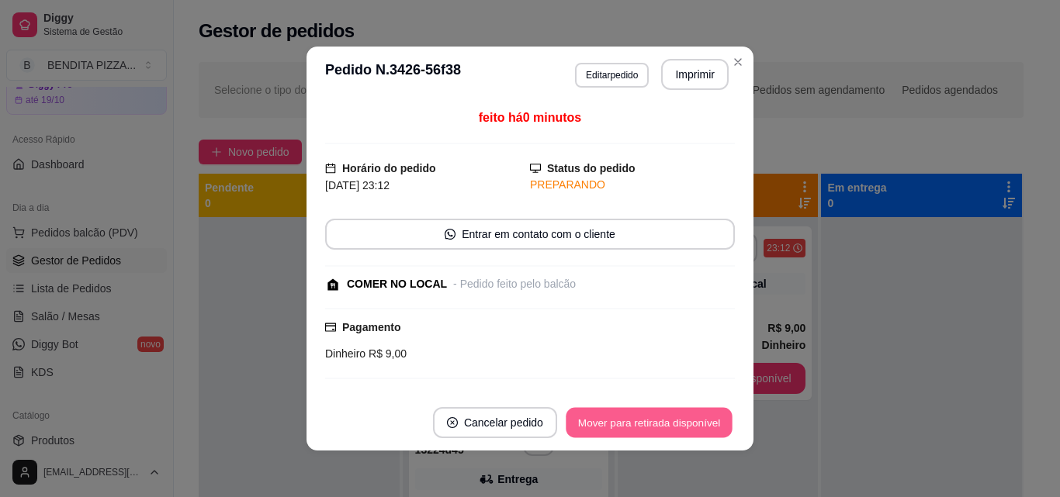
click at [696, 416] on button "Mover para retirada disponível" at bounding box center [649, 423] width 166 height 30
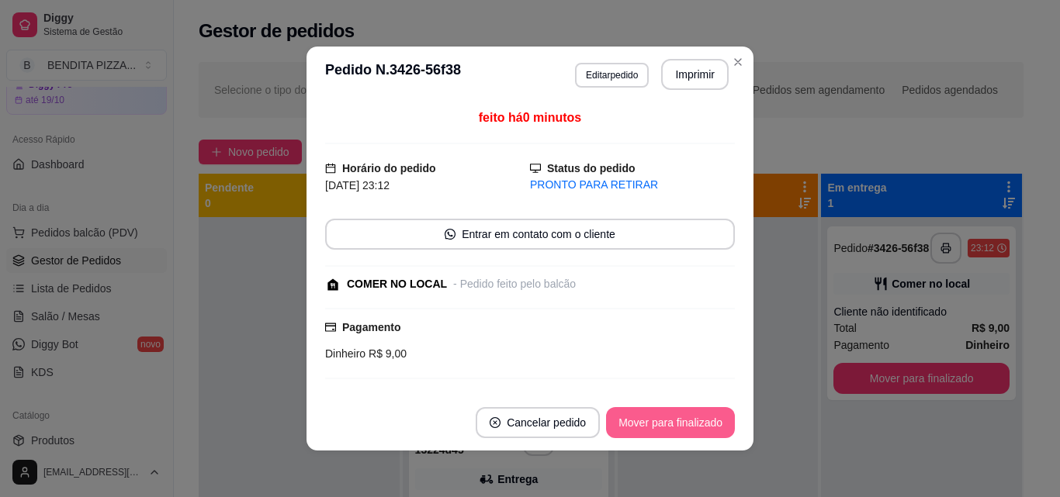
click at [696, 416] on button "Mover para finalizado" at bounding box center [670, 422] width 129 height 31
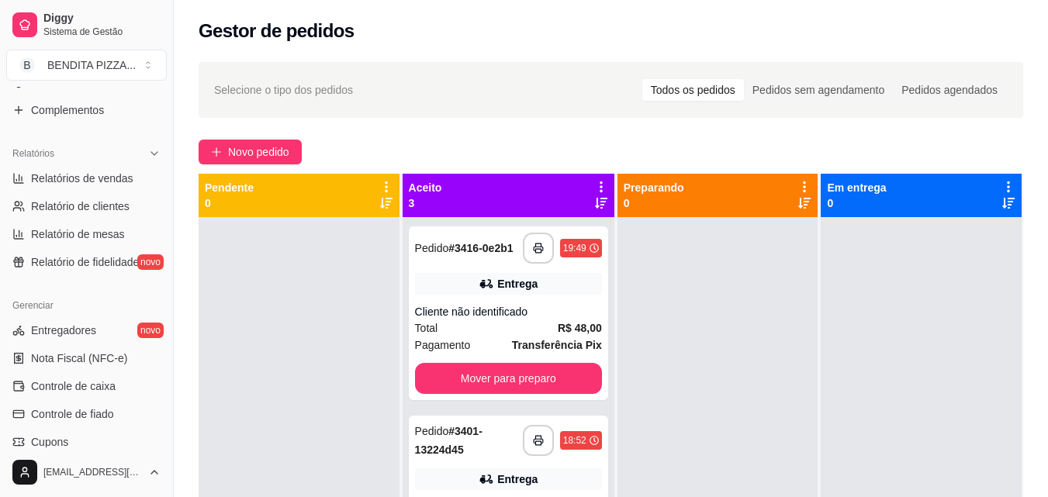
scroll to position [435, 0]
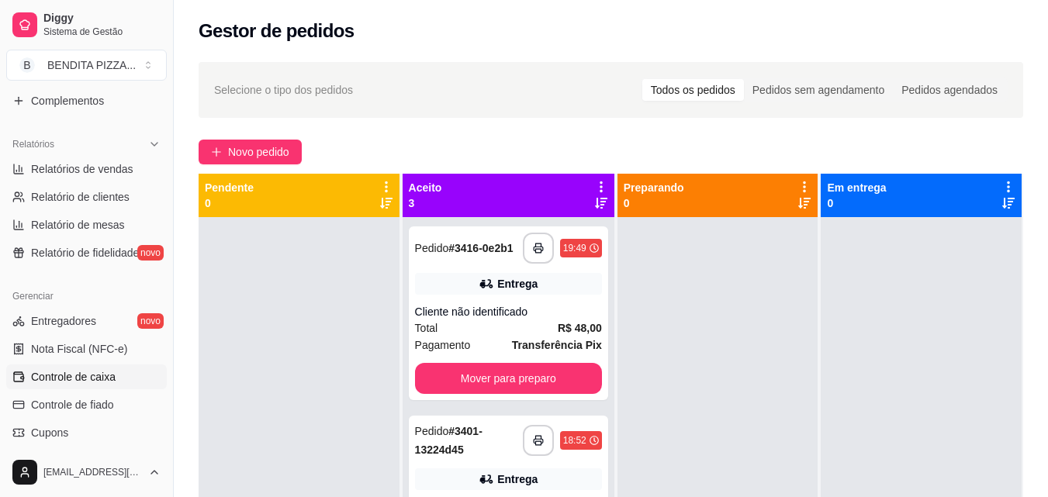
click at [61, 386] on link "Controle de caixa" at bounding box center [86, 377] width 161 height 25
